Goal: Find specific page/section: Find specific page/section

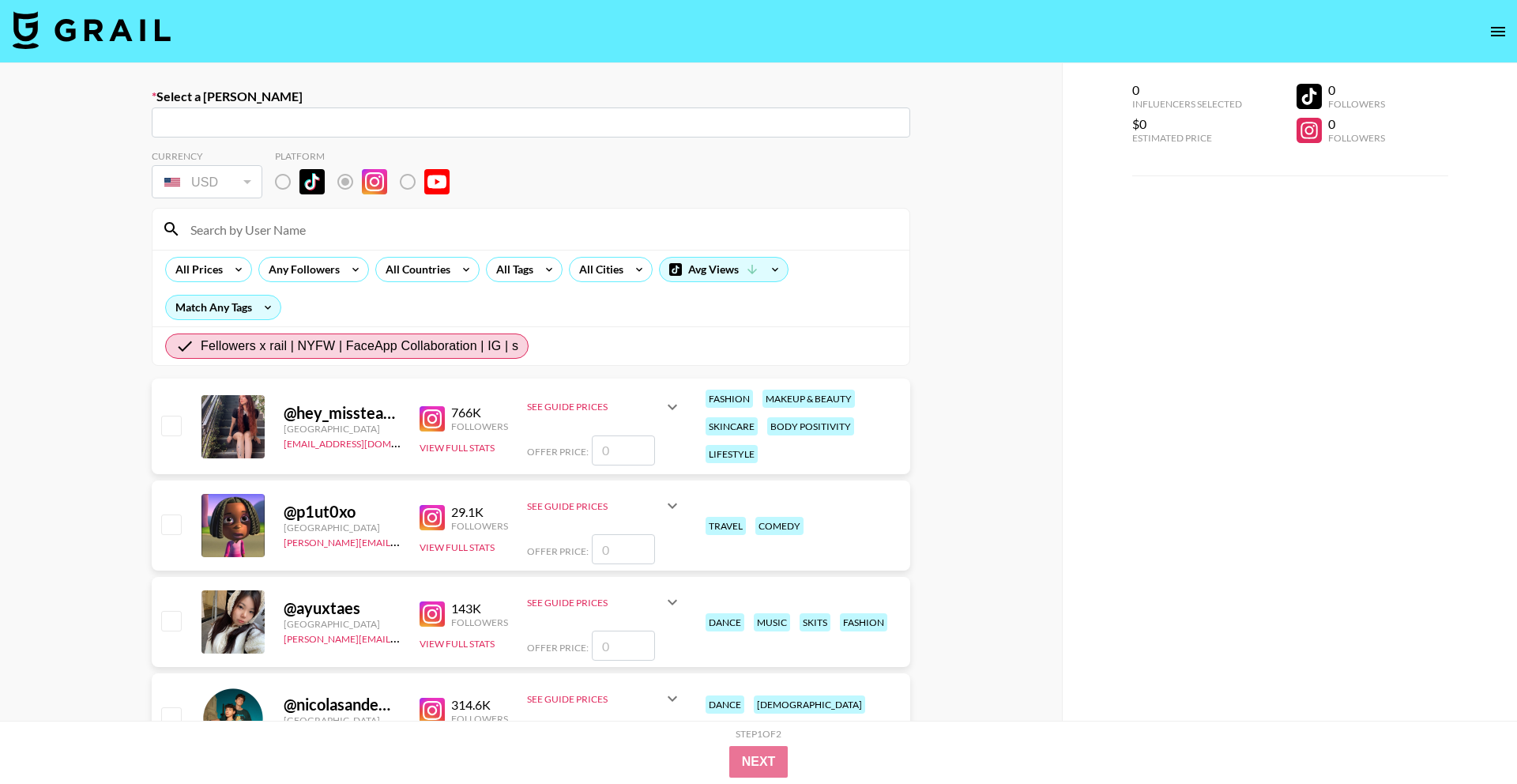
radio input "true"
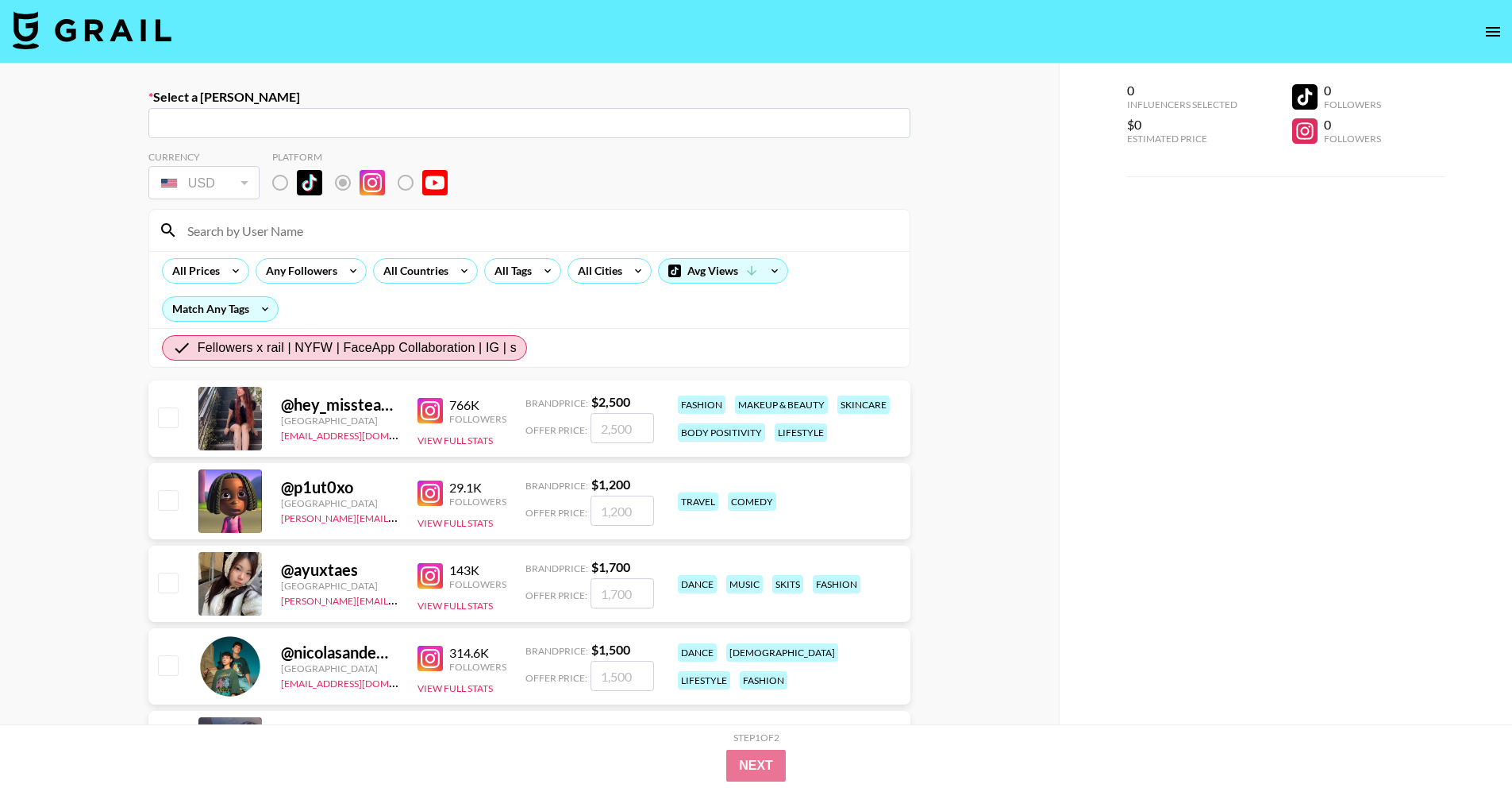
click at [313, 225] on input at bounding box center [539, 230] width 723 height 26
paste input "@hey_missteacher"
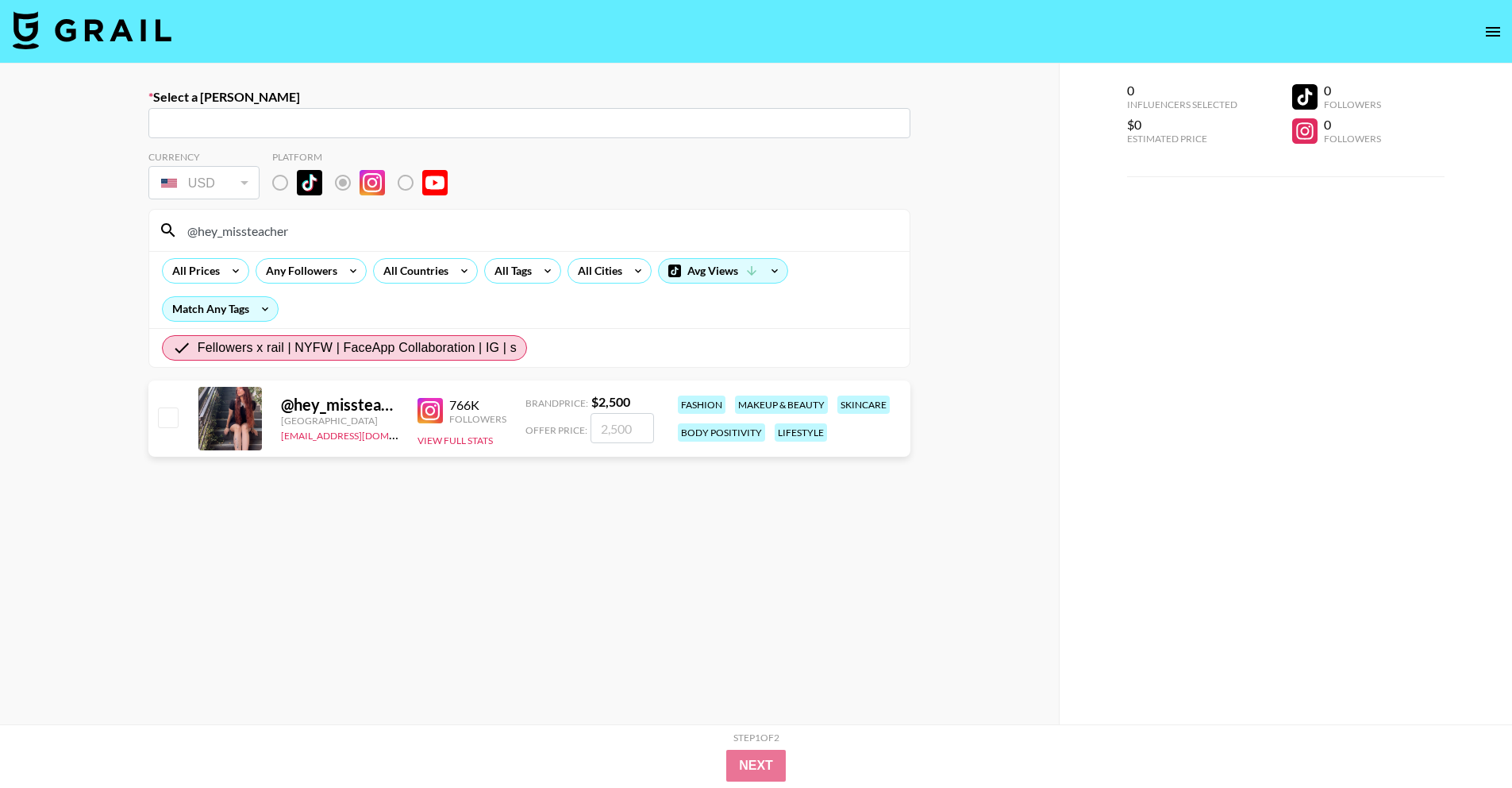
drag, startPoint x: 328, startPoint y: 229, endPoint x: 153, endPoint y: 231, distance: 175.0
click at [153, 231] on div "@hey_missteacher" at bounding box center [529, 230] width 761 height 41
paste input "dhencayabyab"
drag, startPoint x: 253, startPoint y: 236, endPoint x: 211, endPoint y: 235, distance: 42.0
click at [211, 235] on div "@dhencayabyab" at bounding box center [529, 230] width 761 height 41
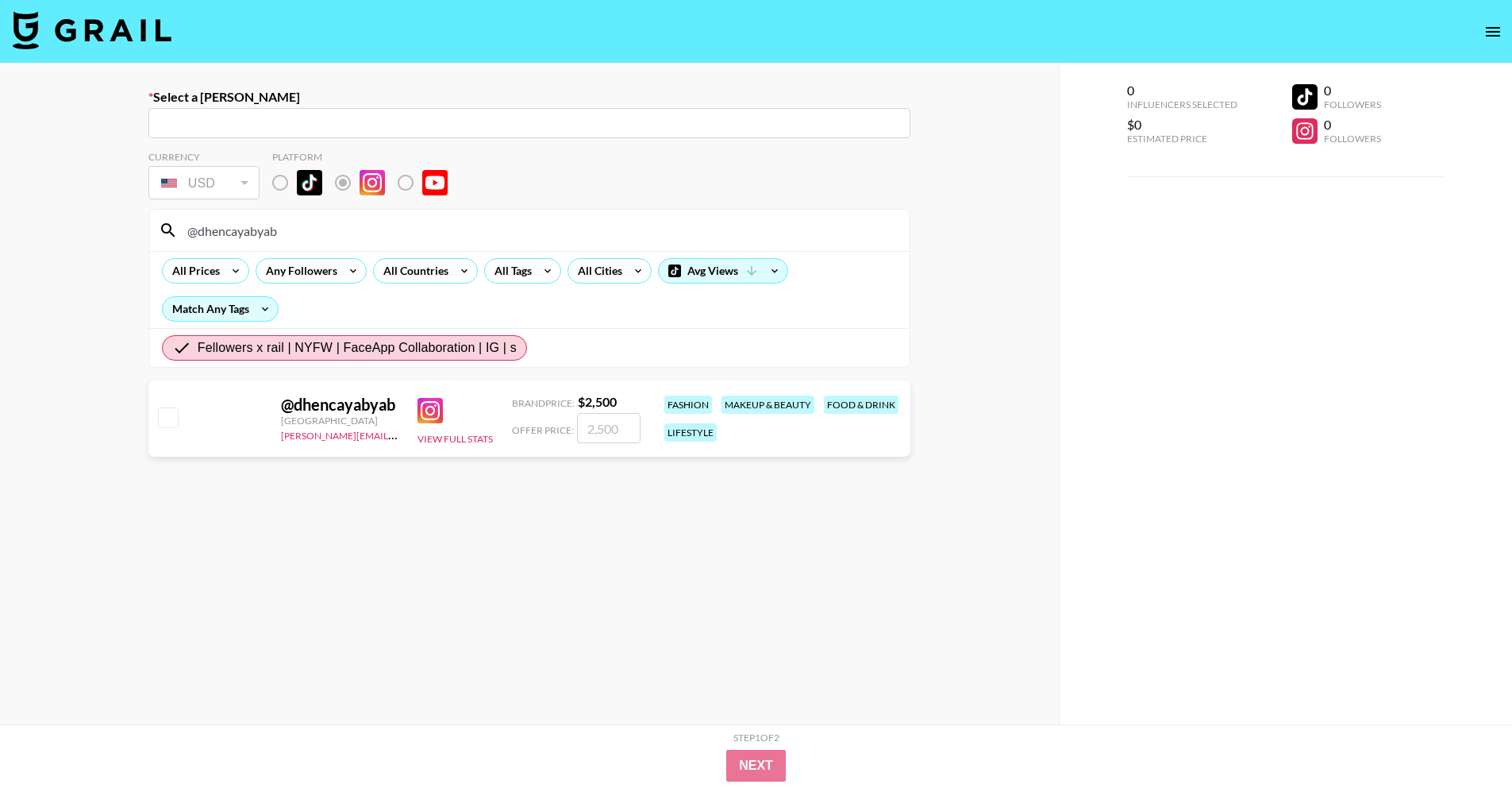
drag, startPoint x: 304, startPoint y: 230, endPoint x: 118, endPoint y: 230, distance: 186.0
click at [118, 230] on div "Select a Booker ​ Currency USD USD ​ Platform @dhencayabyab All Prices Any Foll…" at bounding box center [529, 450] width 1058 height 774
paste input "marissaspagnoli"
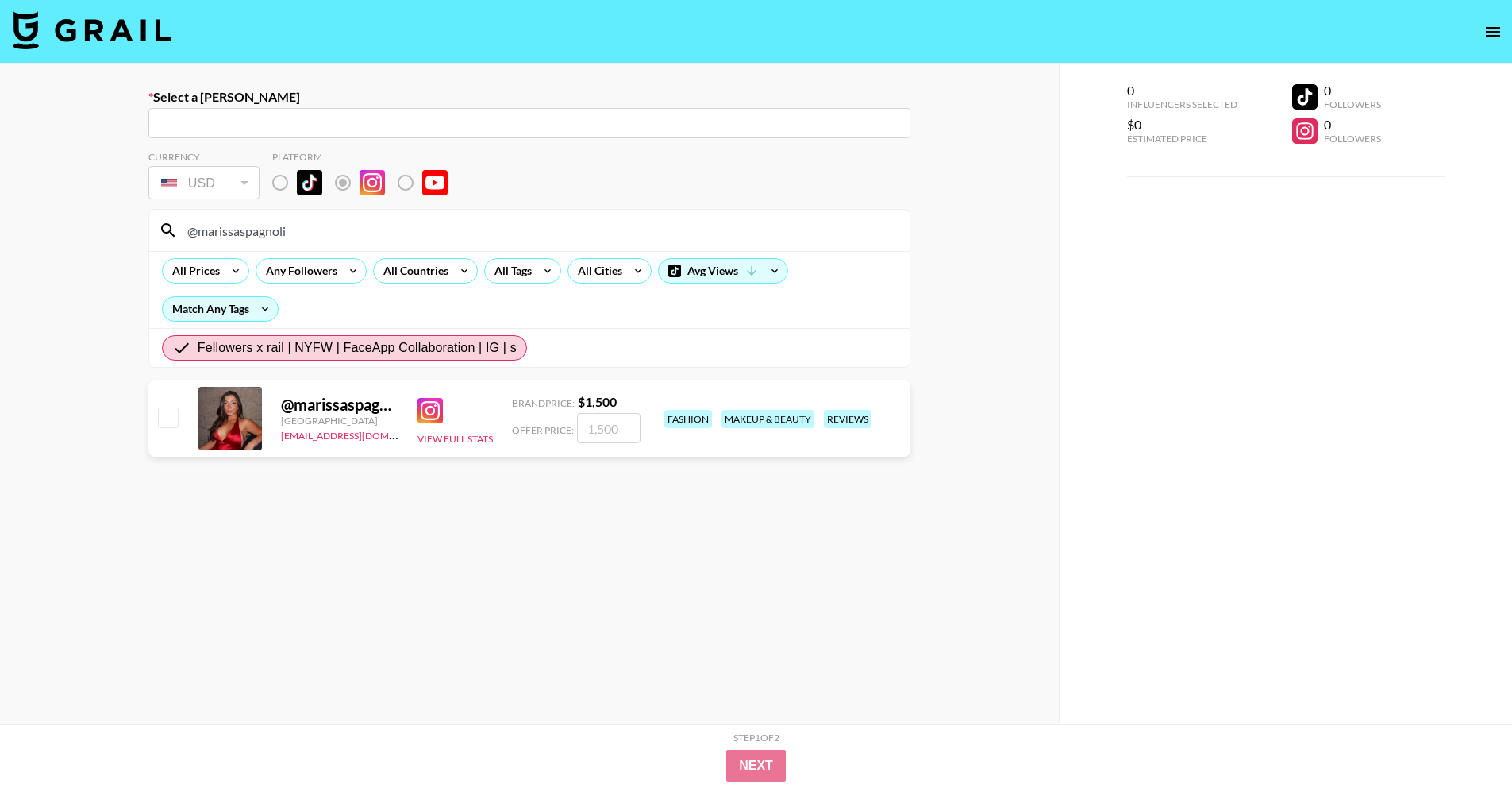
paste input "thatssjenna"
drag, startPoint x: 310, startPoint y: 236, endPoint x: 183, endPoint y: 234, distance: 127.0
click at [183, 234] on input "@marissaspagnoli" at bounding box center [539, 230] width 723 height 26
drag, startPoint x: 198, startPoint y: 221, endPoint x: 135, endPoint y: 221, distance: 63.0
click at [135, 221] on div "Select a Booker ​ Currency USD USD ​ Platform @thatssjenna All Prices Any Follo…" at bounding box center [529, 450] width 1058 height 774
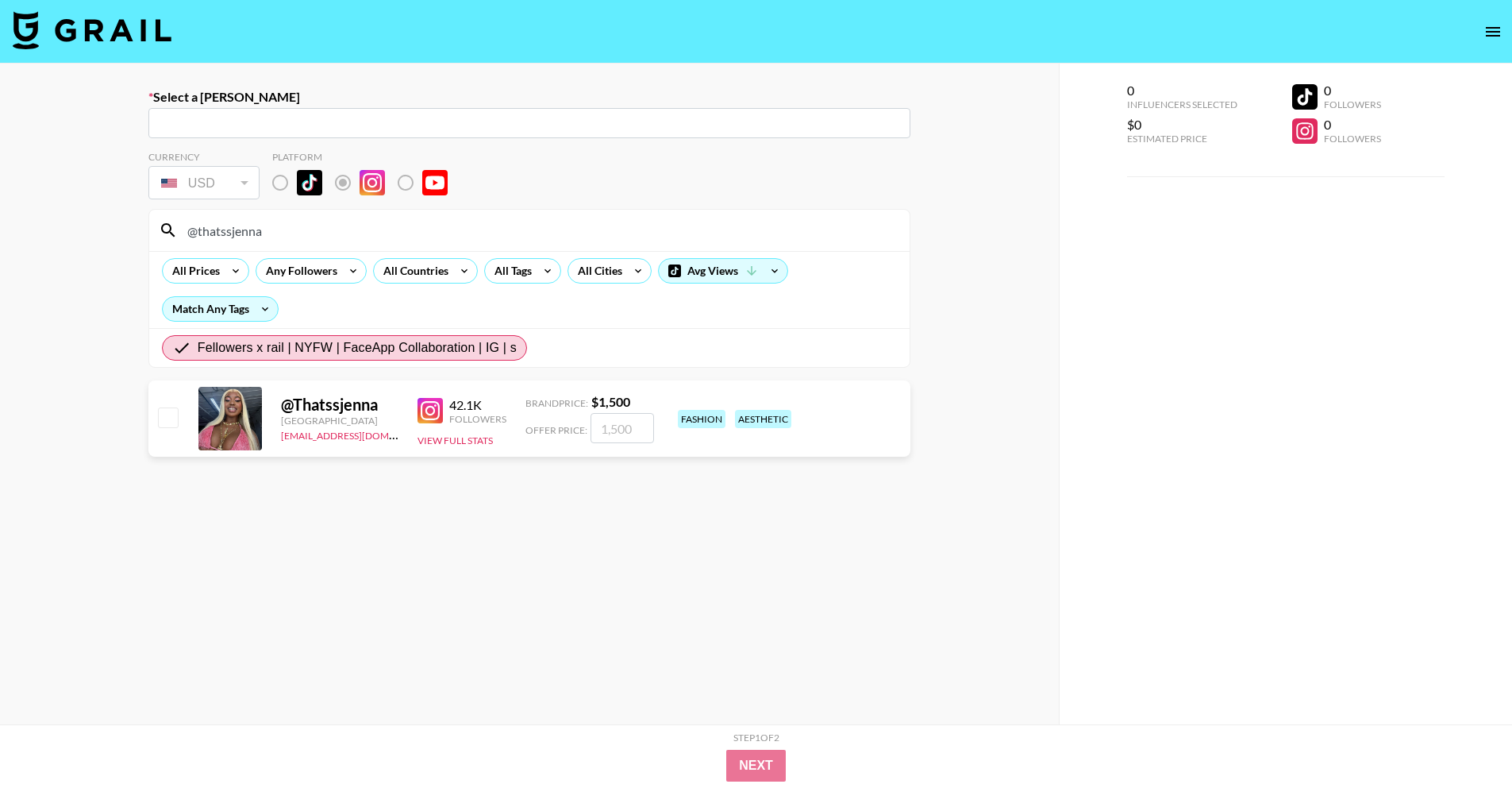
paste input "marina_usti"
type input "@marina_usti"
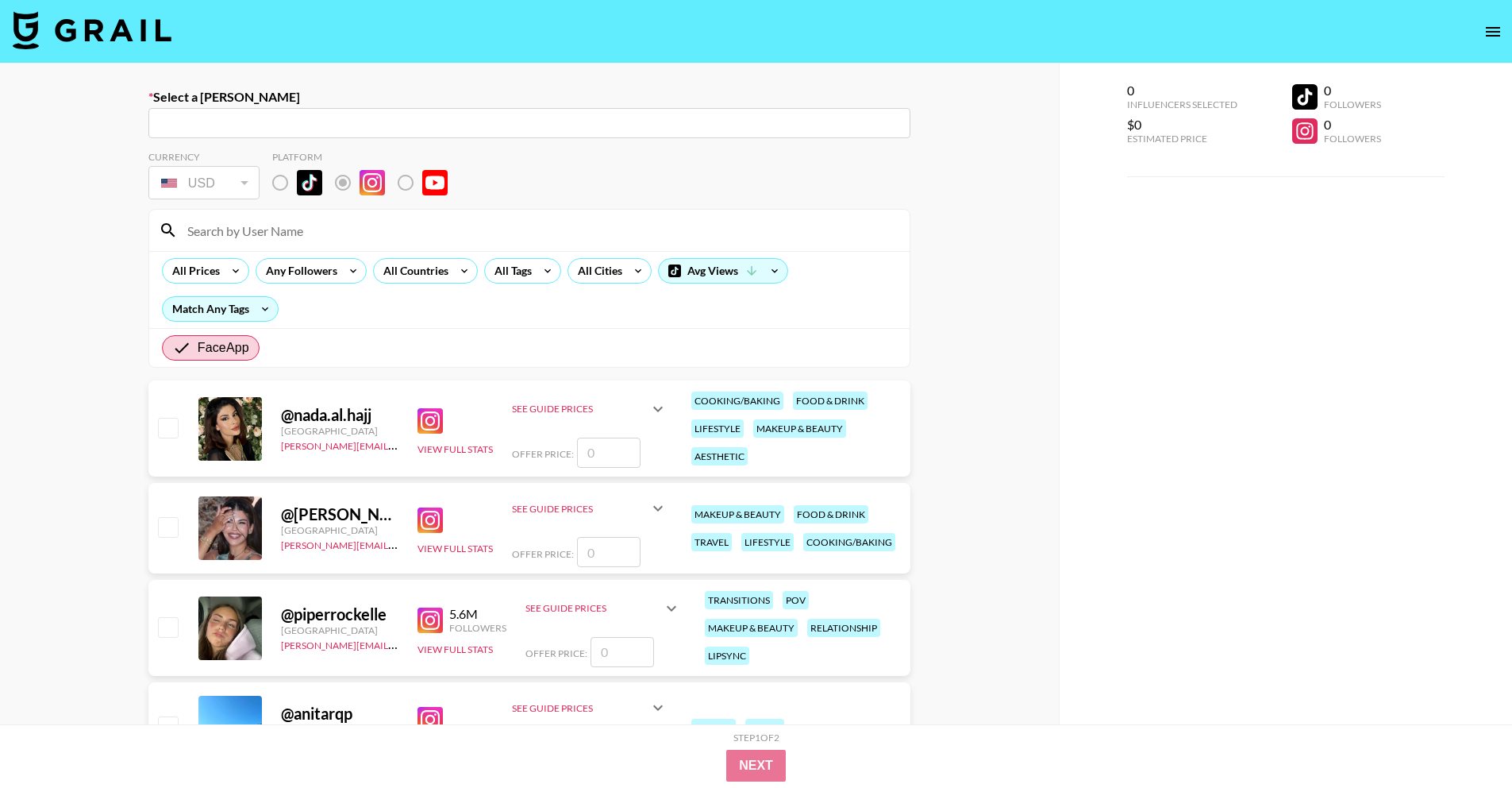
radio input "true"
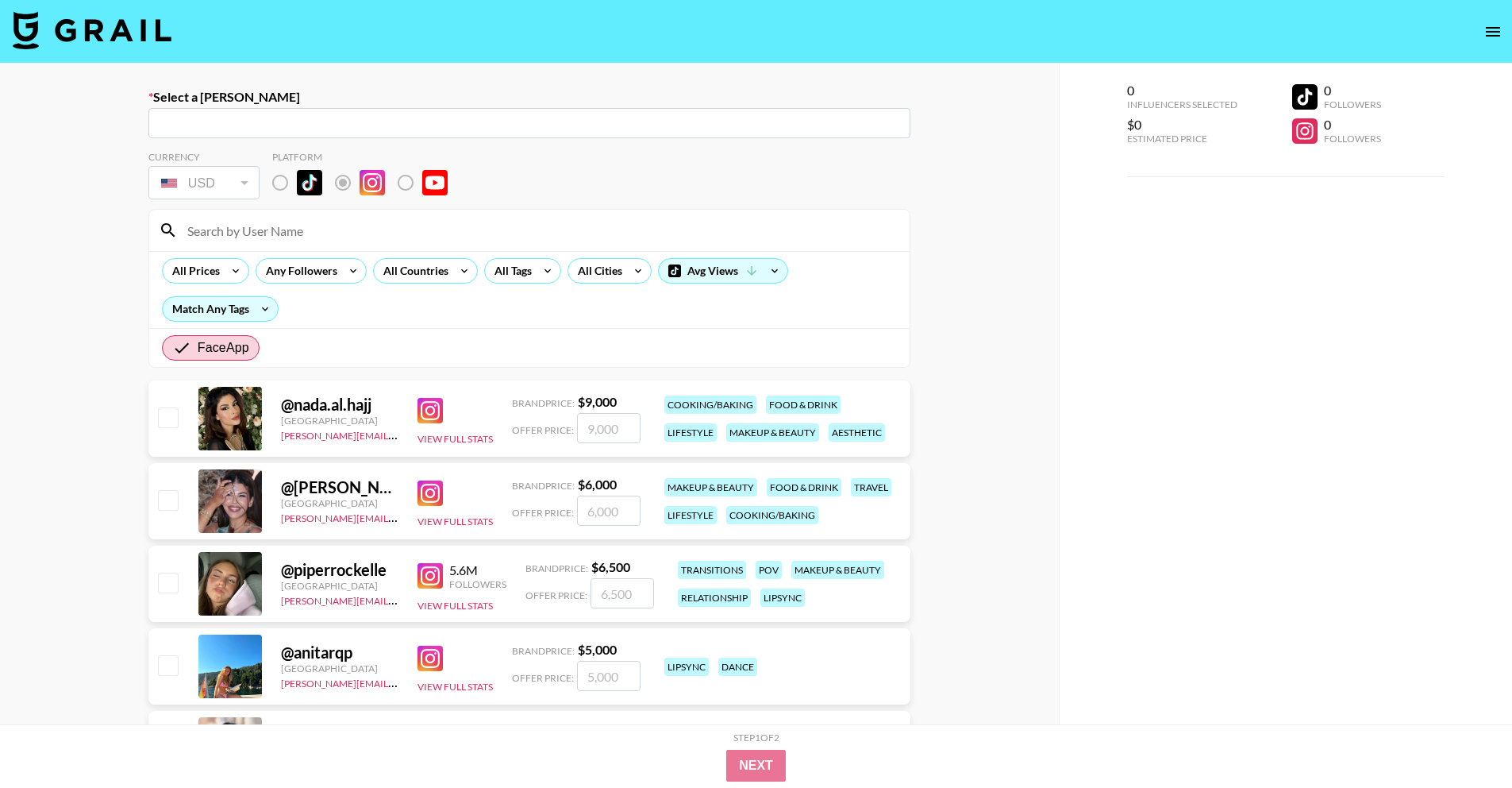
click at [254, 234] on input at bounding box center [539, 230] width 723 height 26
paste input "@bbbyg6rl"
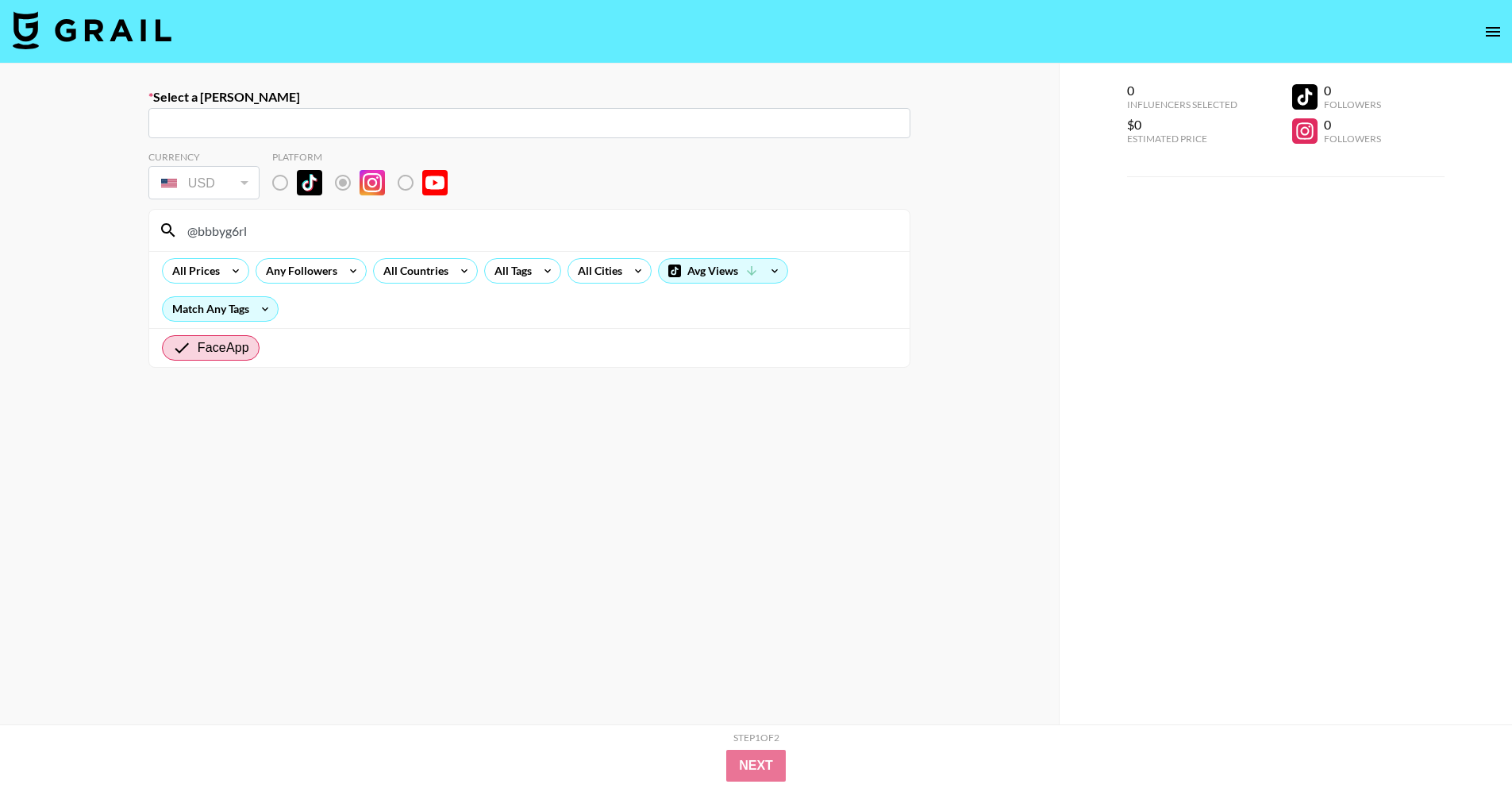
click at [361, 235] on input "@bbbyg6rl" at bounding box center [539, 230] width 723 height 26
type input "@bbbyg6rl"
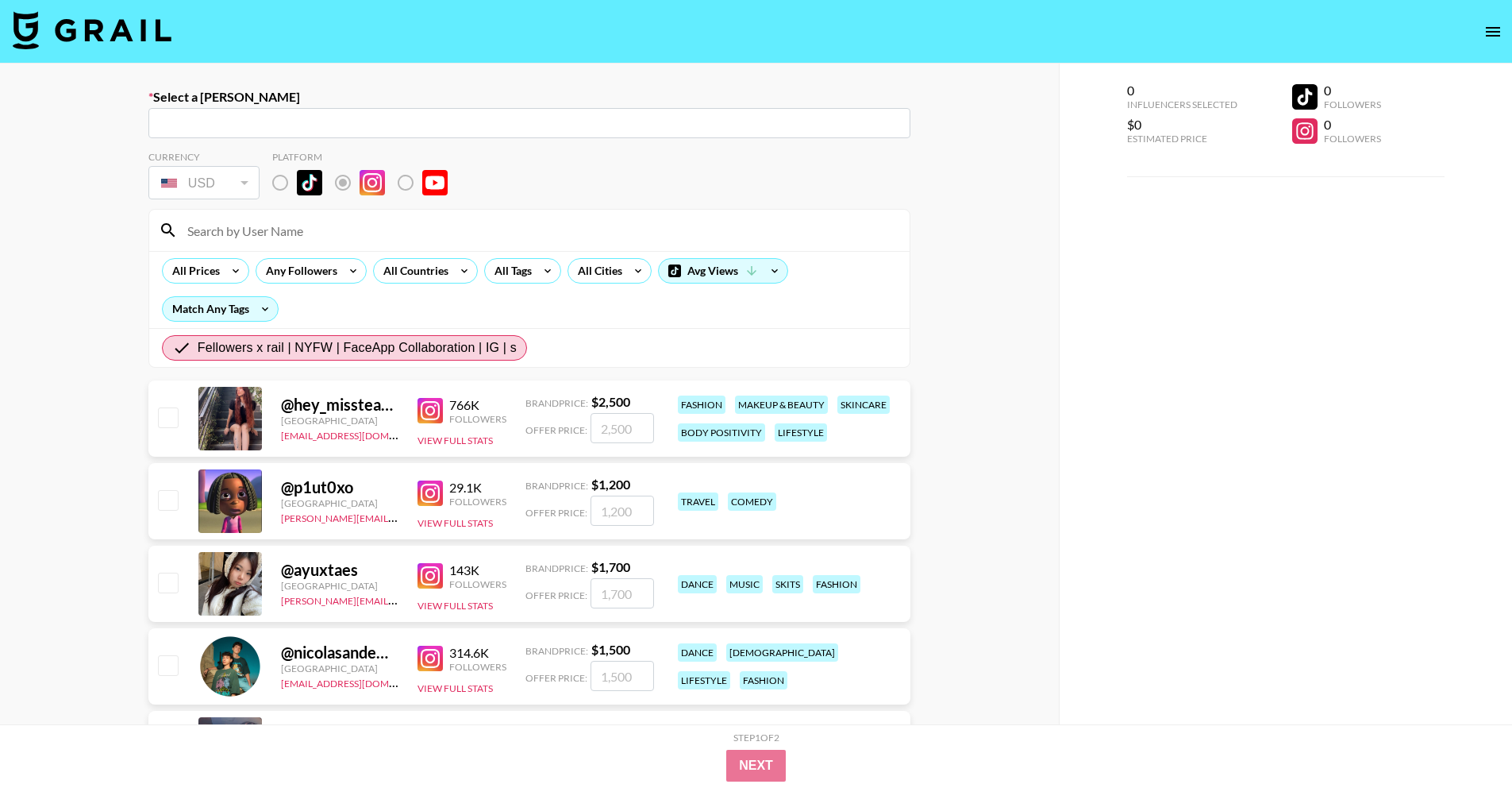
click at [281, 235] on input at bounding box center [539, 230] width 723 height 26
paste input "@bbbyg6rl"
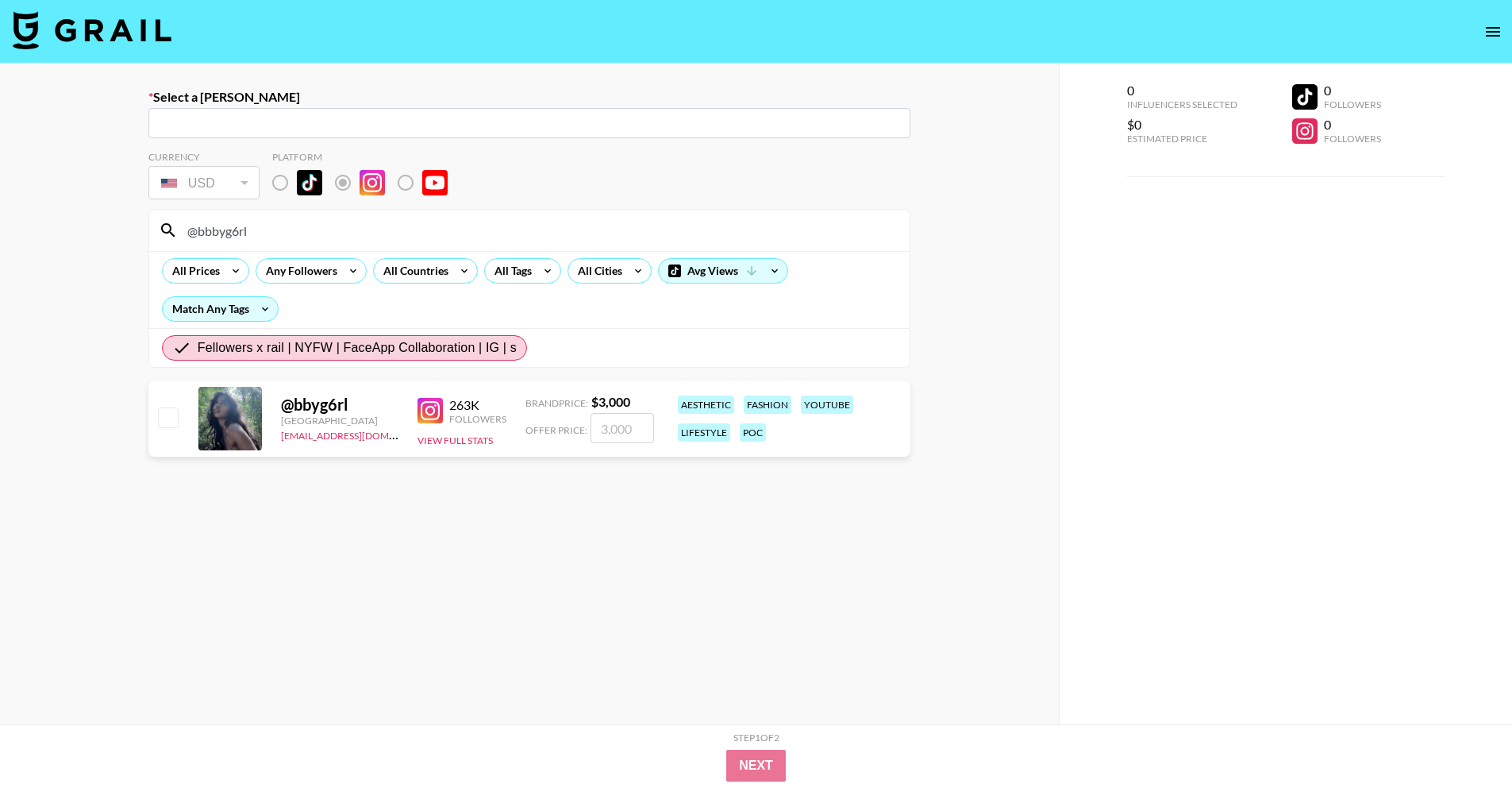
drag, startPoint x: 275, startPoint y: 228, endPoint x: 96, endPoint y: 223, distance: 179.1
click at [96, 223] on div "Select a [PERSON_NAME] ​ Currency USD USD ​ Platform @bbbyg6rl All Prices Any F…" at bounding box center [529, 450] width 1058 height 774
paste input "ayuxtaes"
drag, startPoint x: 291, startPoint y: 236, endPoint x: 187, endPoint y: 234, distance: 104.0
click at [187, 234] on input "@ayuxtaes" at bounding box center [539, 230] width 723 height 26
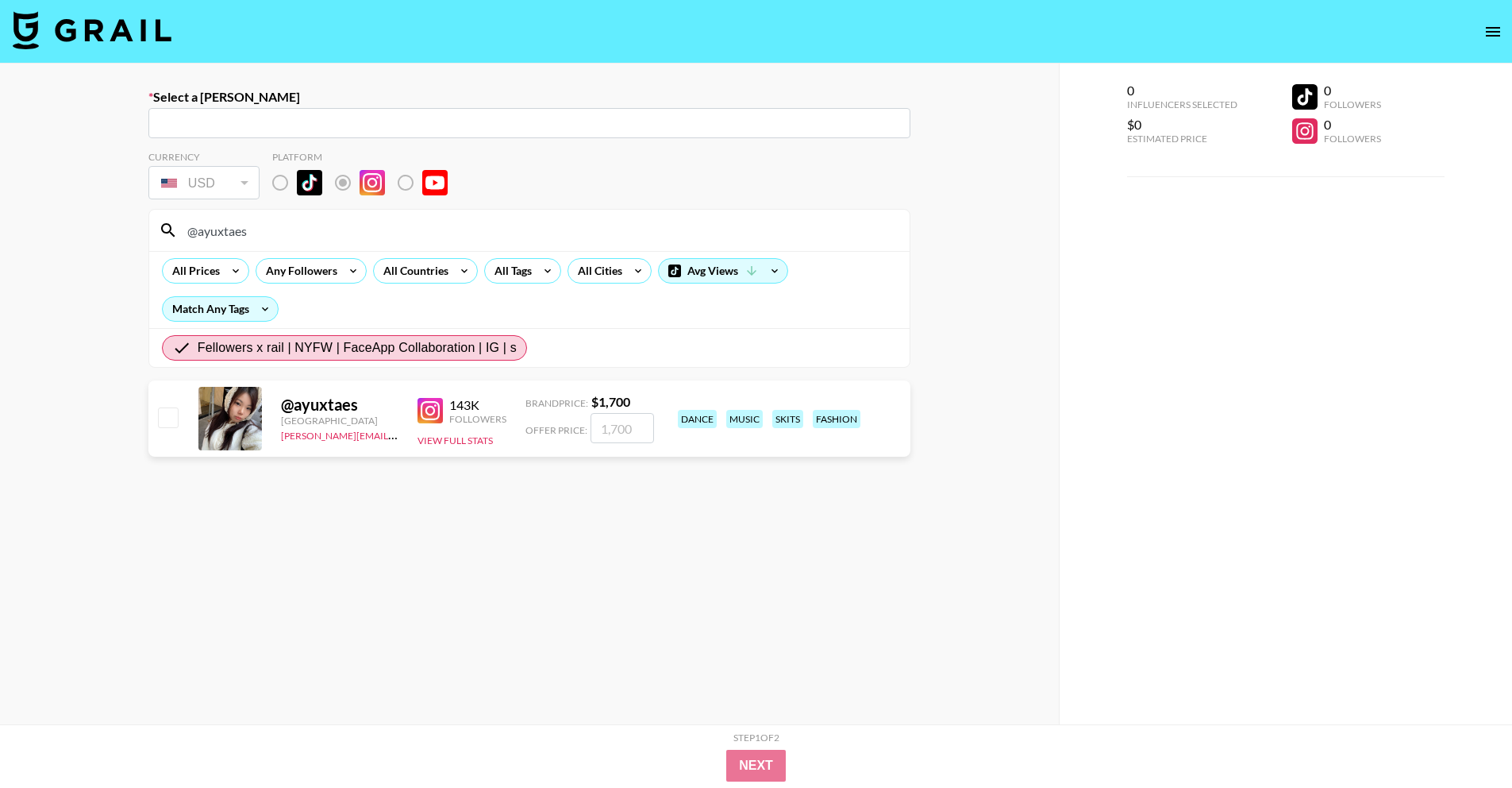
paste input "latenightwithsara"
drag, startPoint x: 333, startPoint y: 245, endPoint x: 198, endPoint y: 242, distance: 135.0
click at [198, 242] on div "@latenightwithsara" at bounding box center [529, 230] width 761 height 41
drag, startPoint x: 373, startPoint y: 235, endPoint x: 185, endPoint y: 237, distance: 188.0
click at [185, 237] on input "@latenightwithsara" at bounding box center [539, 230] width 723 height 26
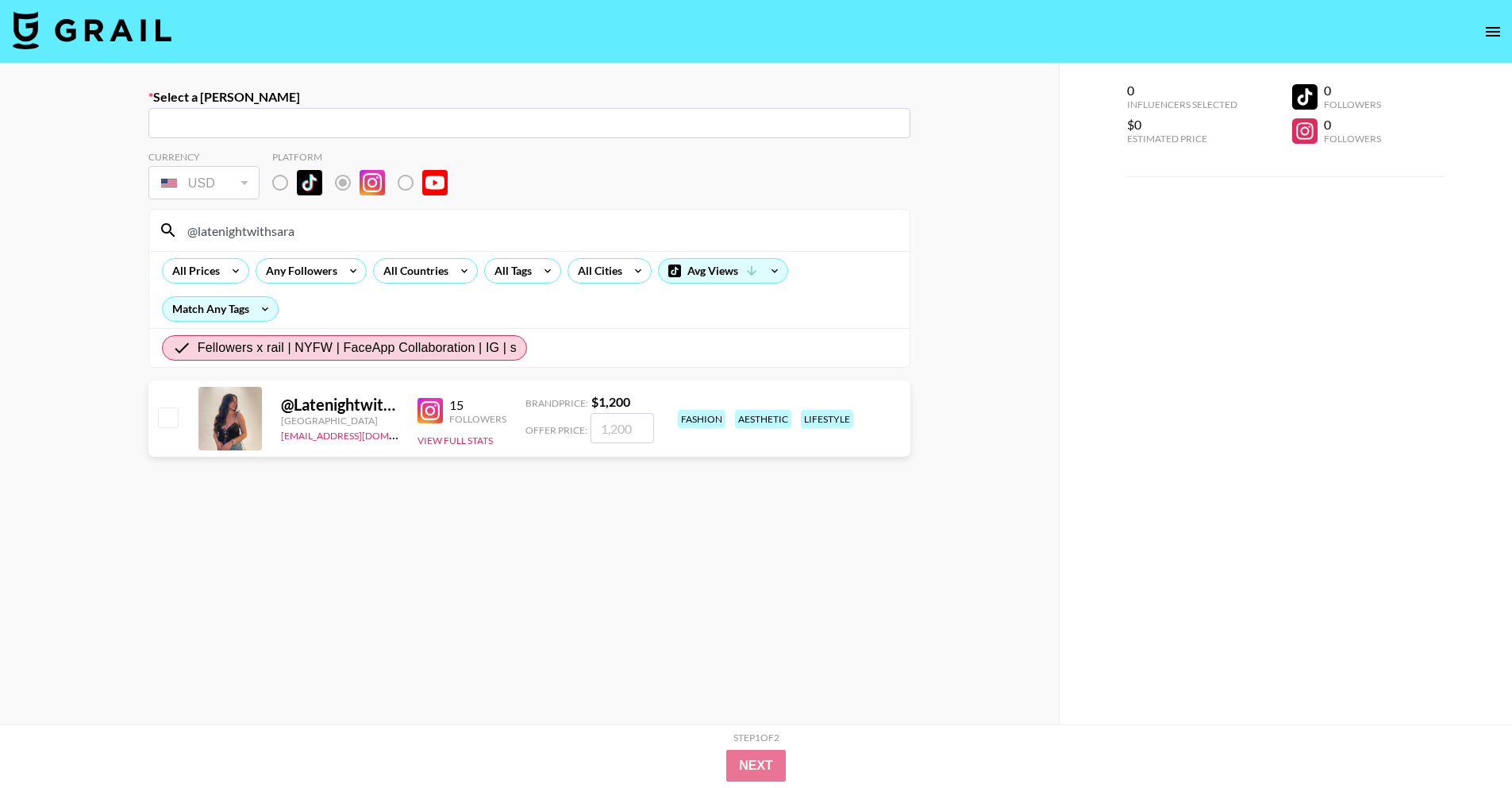
paste input "clementinele"
drag, startPoint x: 263, startPoint y: 230, endPoint x: 142, endPoint y: 230, distance: 121.0
click at [142, 230] on div "Select a [PERSON_NAME] ​ Currency USD USD ​ Platform @clementinelea All Prices …" at bounding box center [529, 450] width 1058 height 774
paste input "ginabellacardinale"
paste input "claudiacampbelllll"
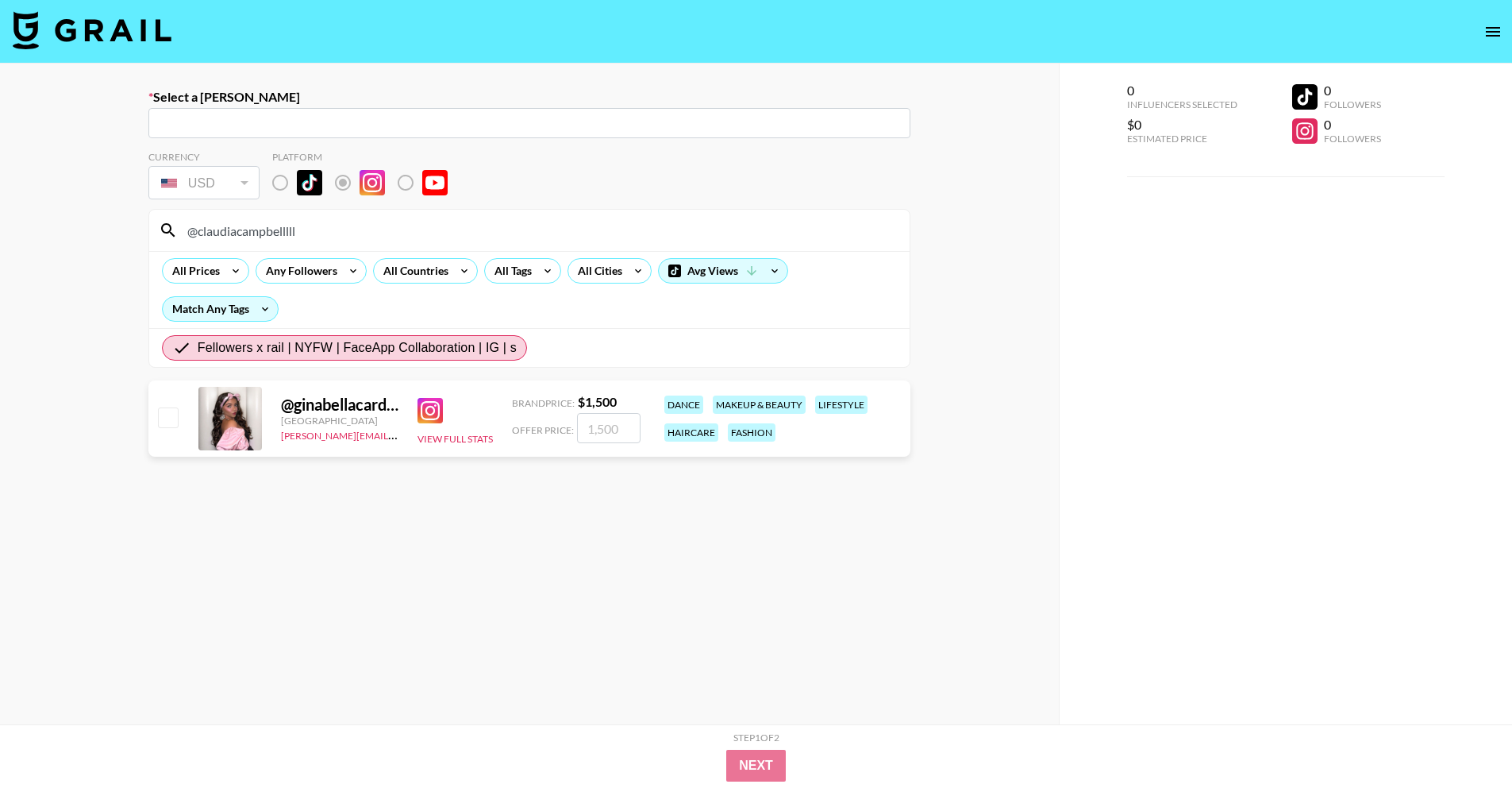
drag, startPoint x: 324, startPoint y: 240, endPoint x: 143, endPoint y: 202, distance: 184.9
click at [143, 202] on div "Select a [PERSON_NAME] ​ Currency USD USD ​ Platform @claudiacampbelllll All Pr…" at bounding box center [529, 450] width 1058 height 774
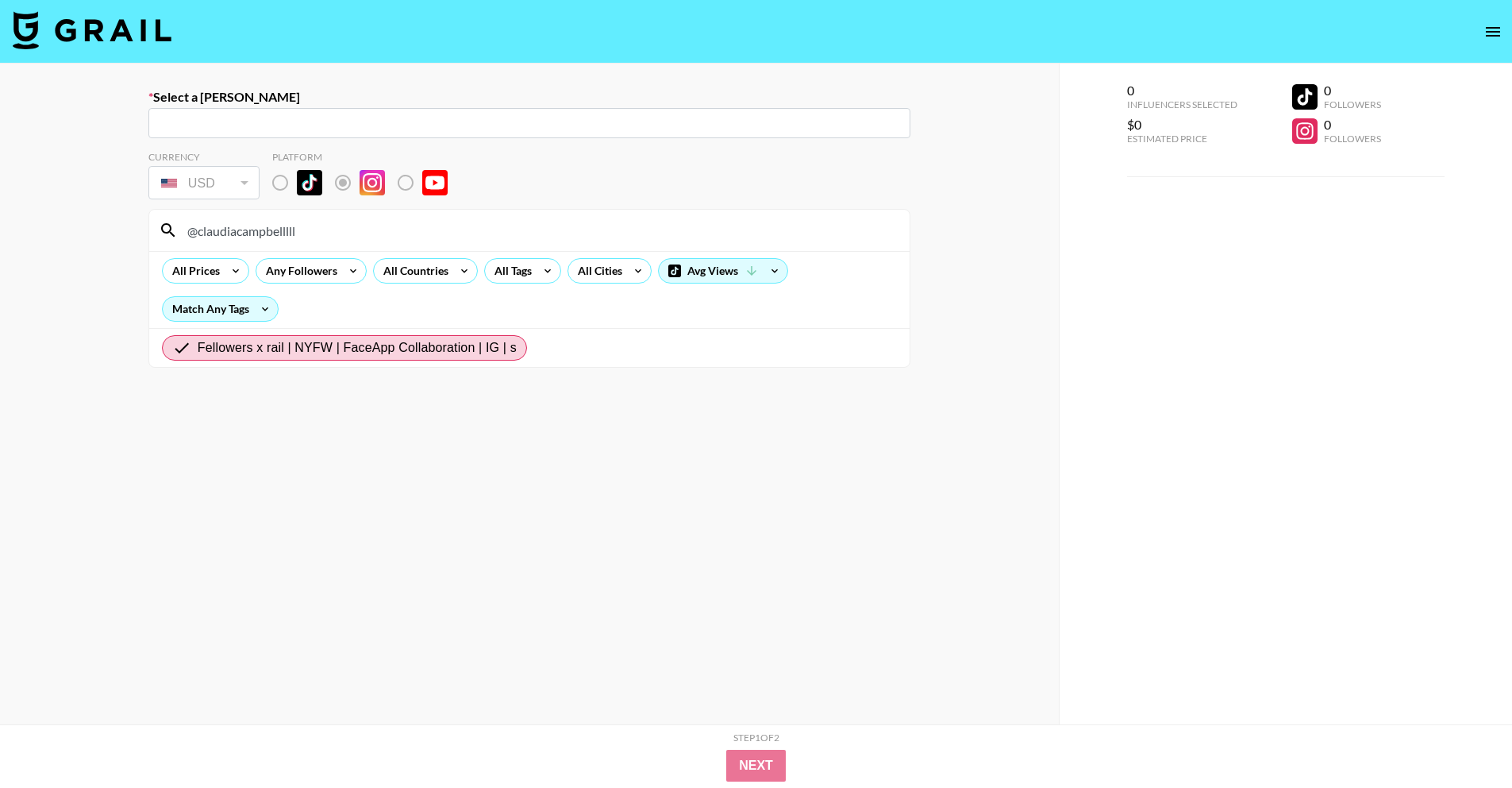
click at [345, 224] on input "@claudiacampbelllll" at bounding box center [539, 230] width 723 height 26
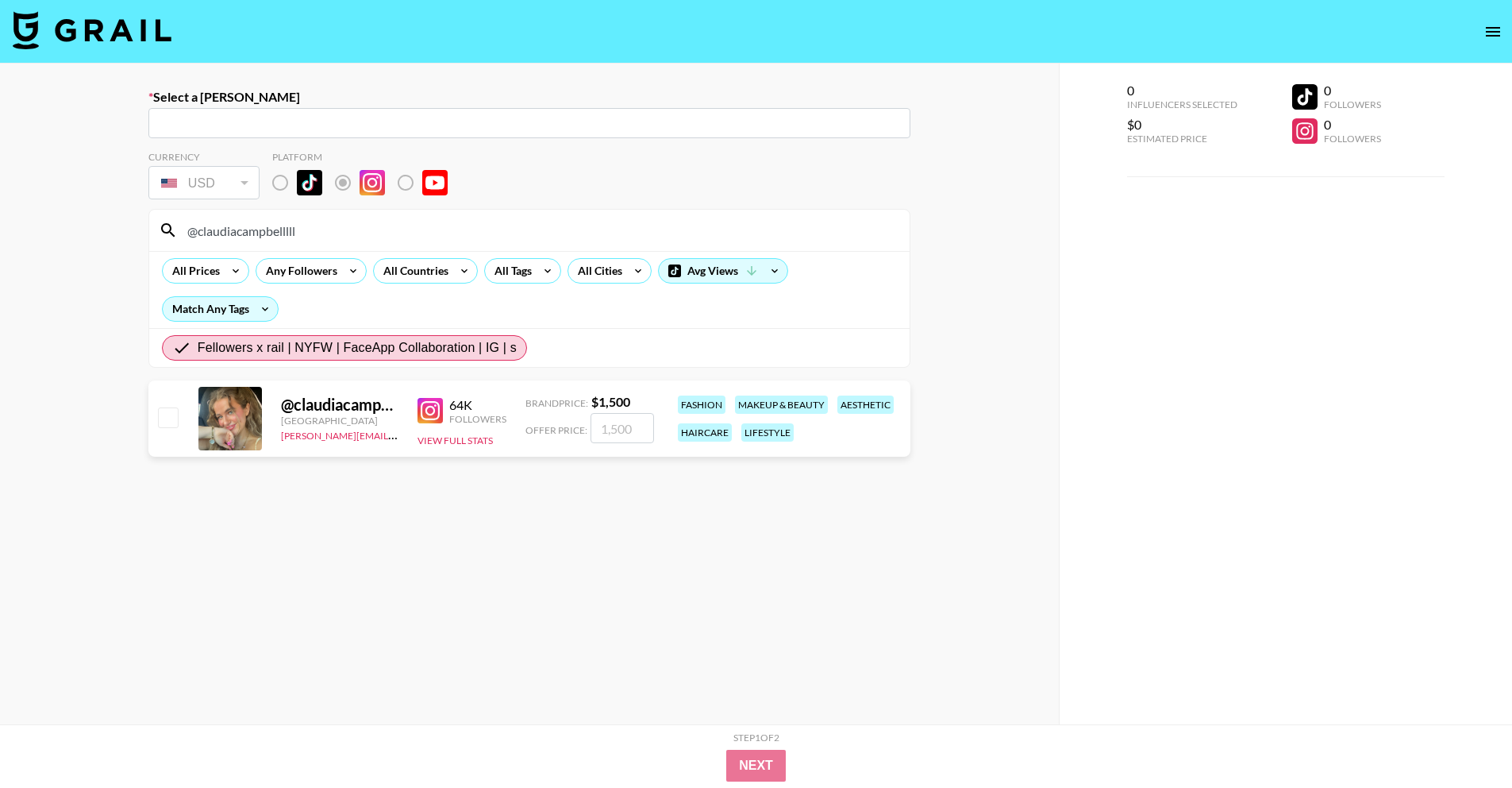
type input "@claudiacampbelllll"
